Goal: Task Accomplishment & Management: Use online tool/utility

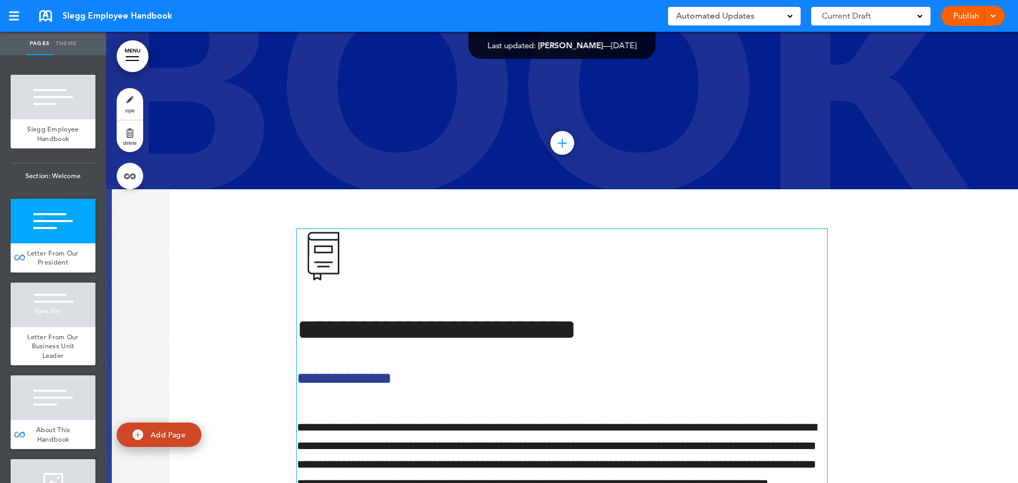
scroll to position [265, 0]
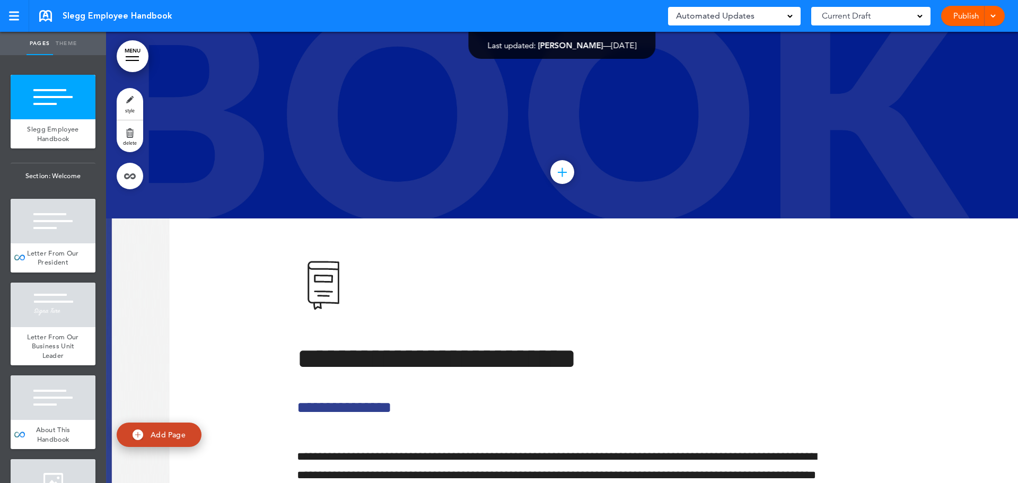
click at [993, 15] on span at bounding box center [992, 15] width 7 height 7
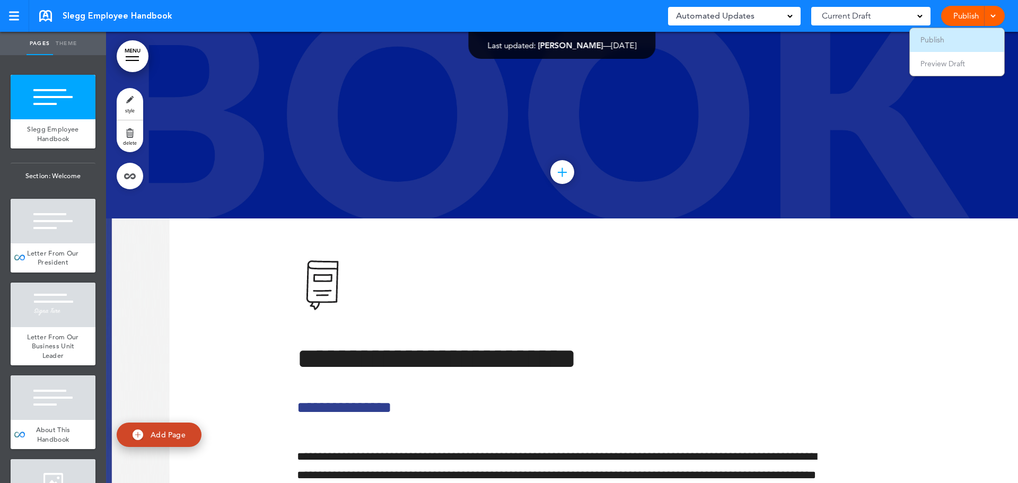
click at [966, 32] on li "Publish" at bounding box center [957, 40] width 94 height 24
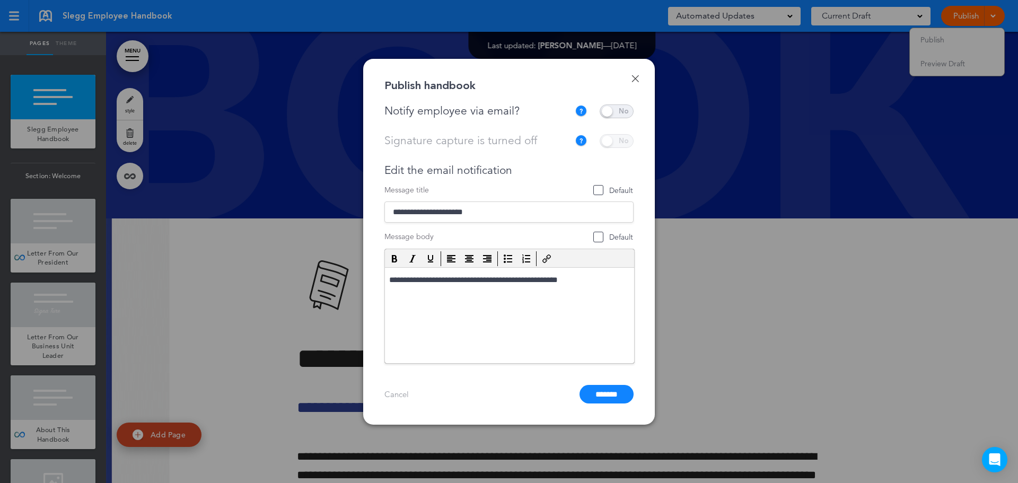
click at [626, 112] on span at bounding box center [617, 111] width 34 height 14
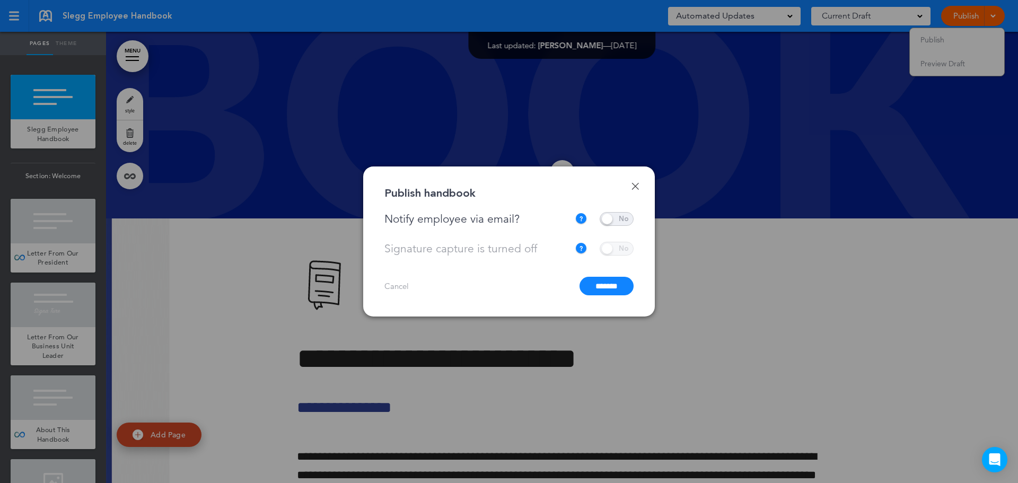
click at [599, 291] on input "*******" at bounding box center [607, 286] width 54 height 19
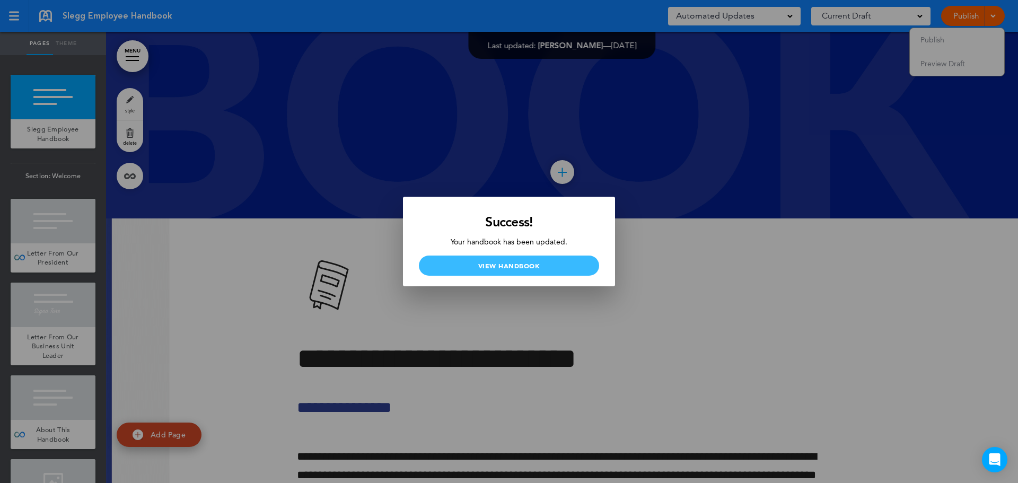
click at [503, 265] on link "View Handbook" at bounding box center [509, 266] width 180 height 20
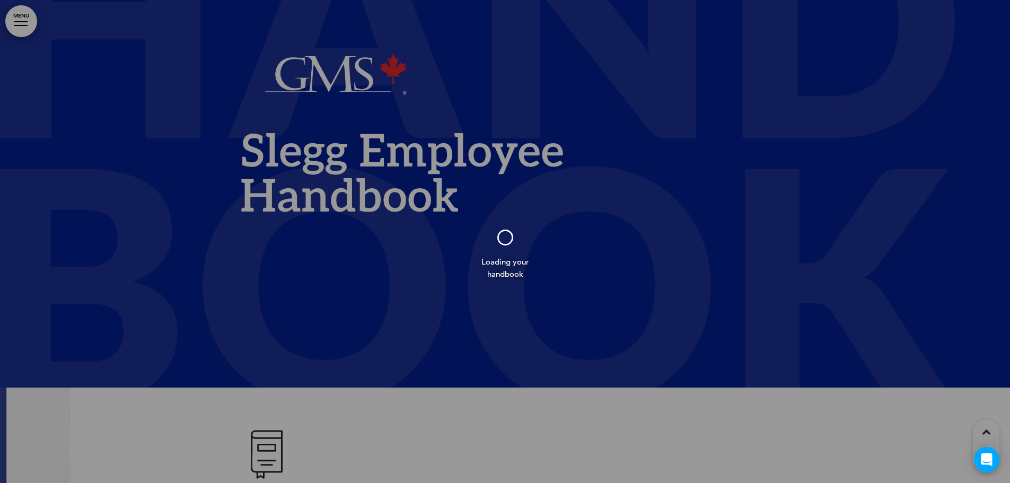
scroll to position [212, 0]
